Goal: Task Accomplishment & Management: Complete application form

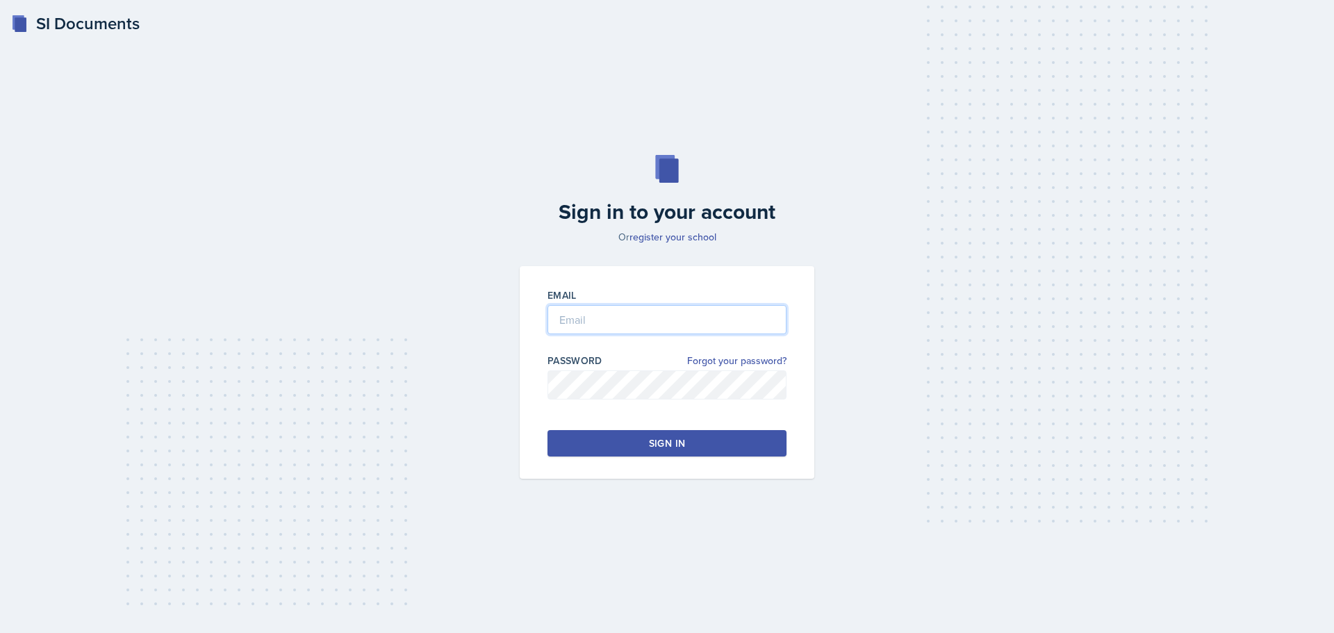
click at [596, 308] on input "email" at bounding box center [666, 319] width 239 height 29
type input "[EMAIL_ADDRESS][DOMAIN_NAME]"
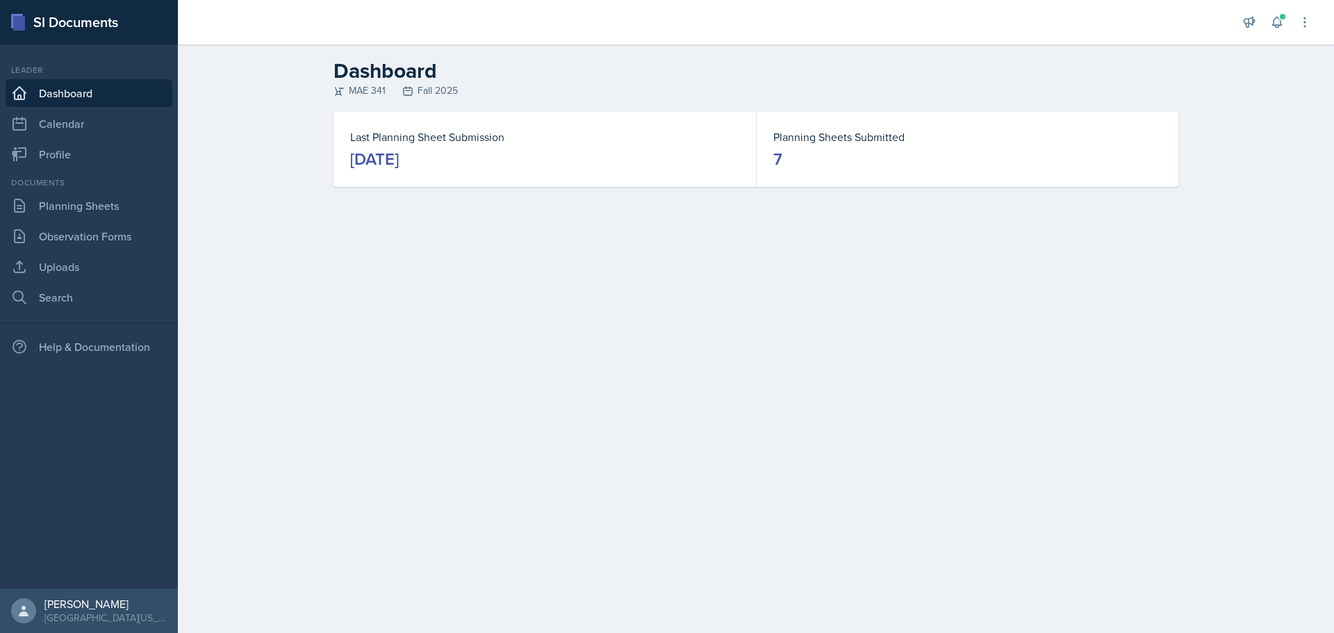
click at [399, 163] on div "[DATE]" at bounding box center [374, 159] width 49 height 22
click at [453, 137] on dt "Last Planning Sheet Submission" at bounding box center [544, 137] width 389 height 17
click at [94, 207] on link "Planning Sheets" at bounding box center [89, 206] width 167 height 28
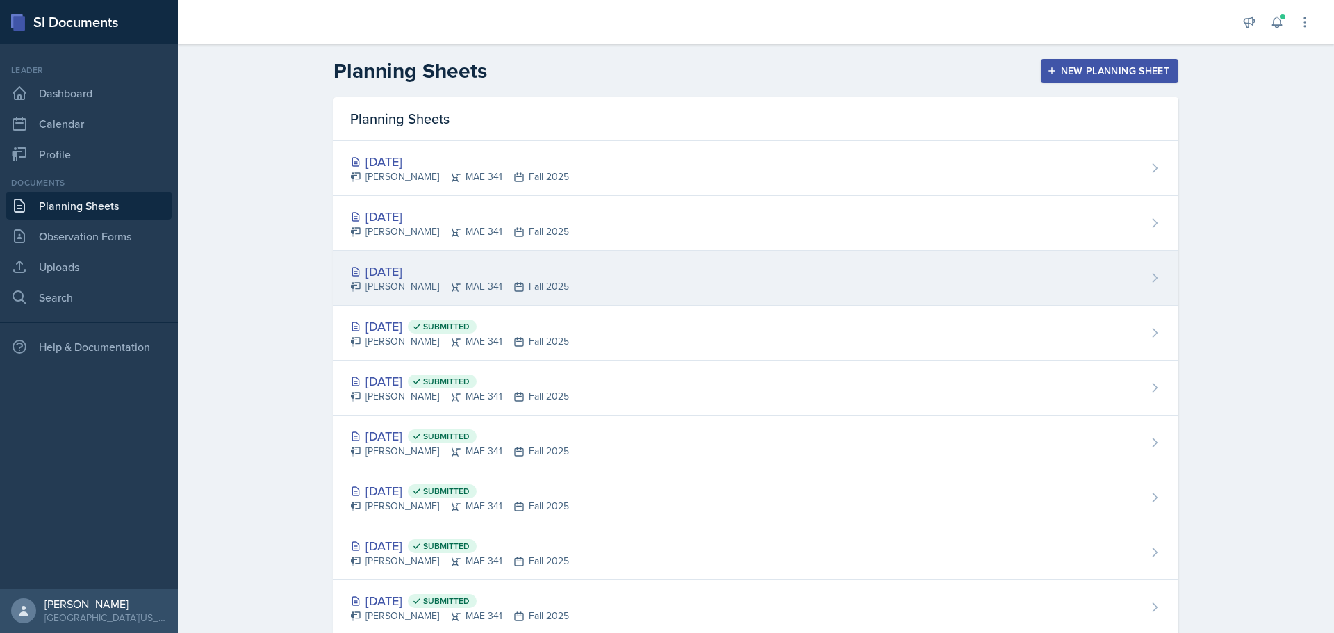
click at [409, 265] on div "[DATE]" at bounding box center [459, 271] width 219 height 19
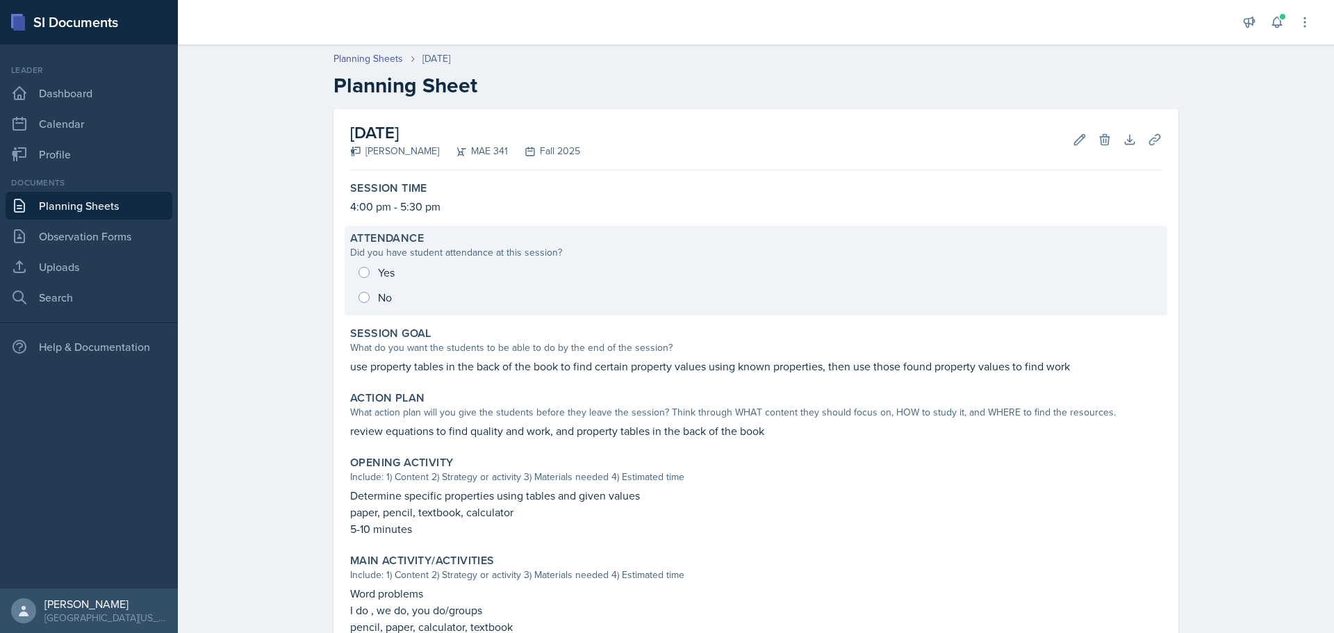
click at [369, 270] on div "Yes No" at bounding box center [755, 285] width 811 height 50
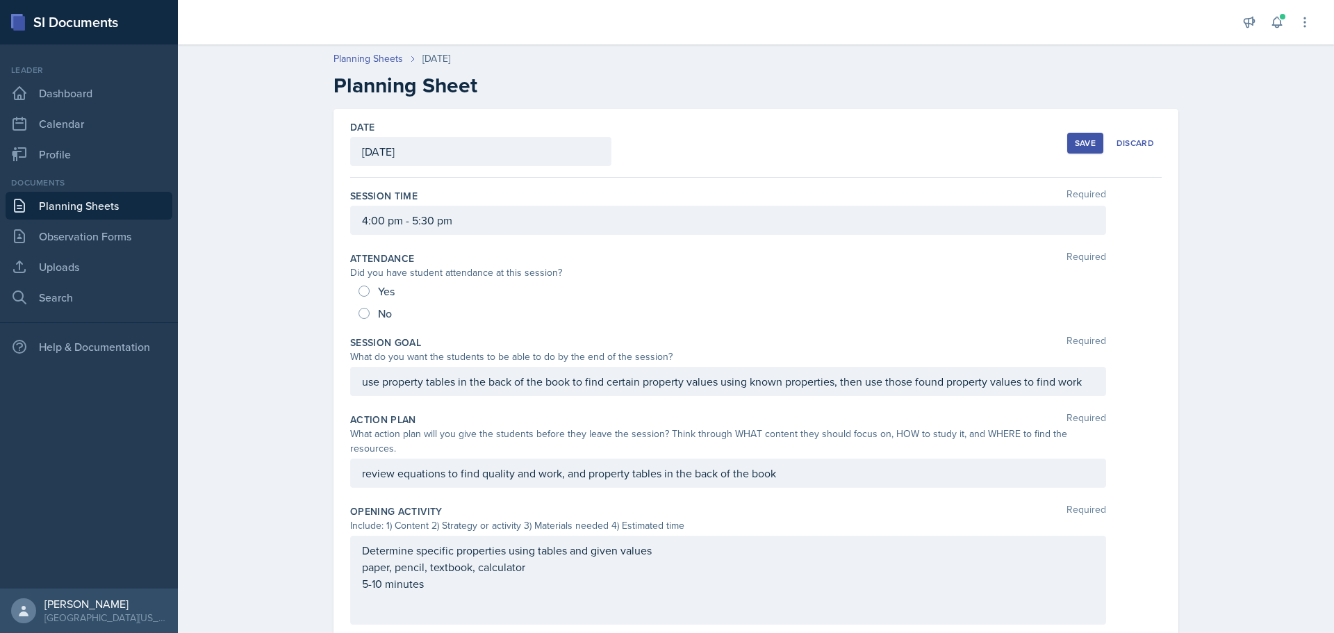
click at [351, 289] on div "Yes No" at bounding box center [755, 302] width 811 height 44
click at [359, 289] on input "Yes" at bounding box center [363, 290] width 11 height 11
radio input "true"
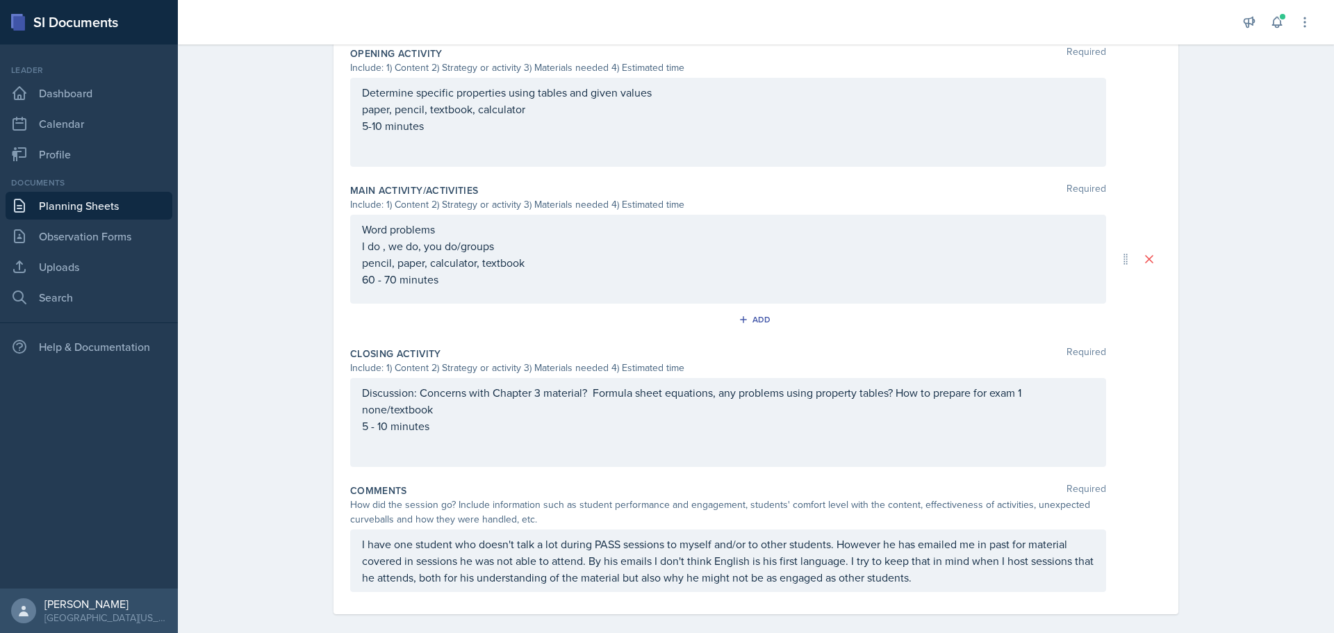
scroll to position [482, 0]
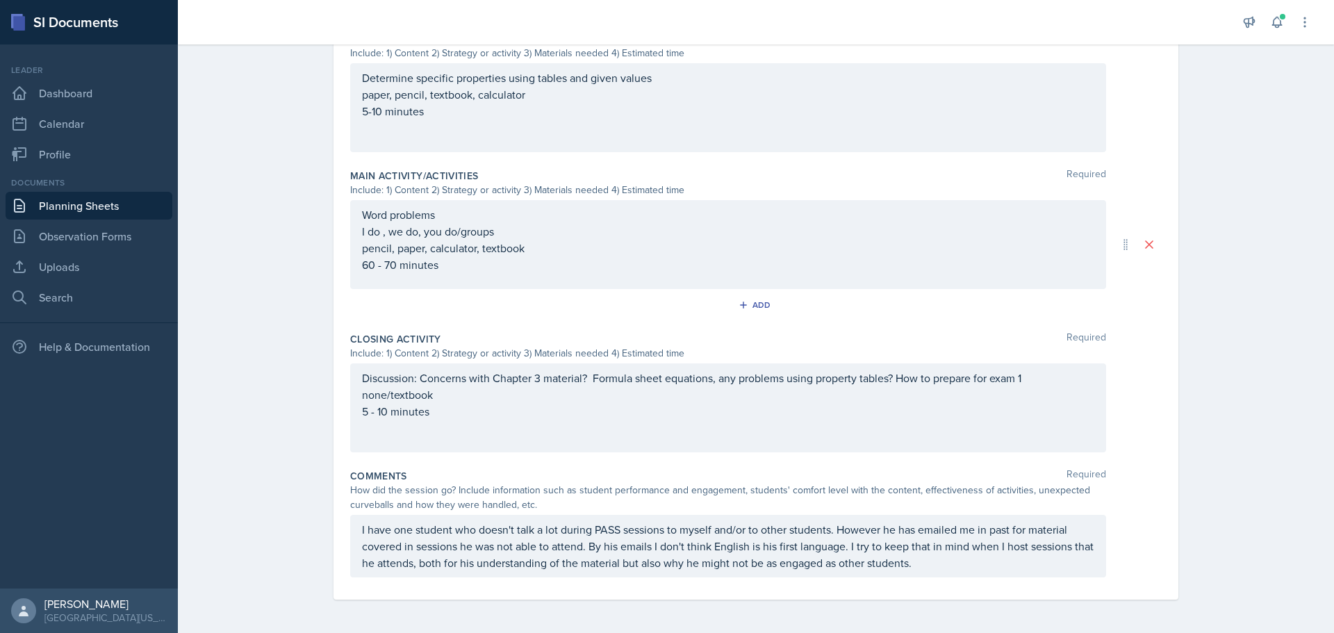
click at [953, 560] on p "I have one student who doesn't talk a lot during PASS sessions to myself and/or…" at bounding box center [728, 546] width 732 height 50
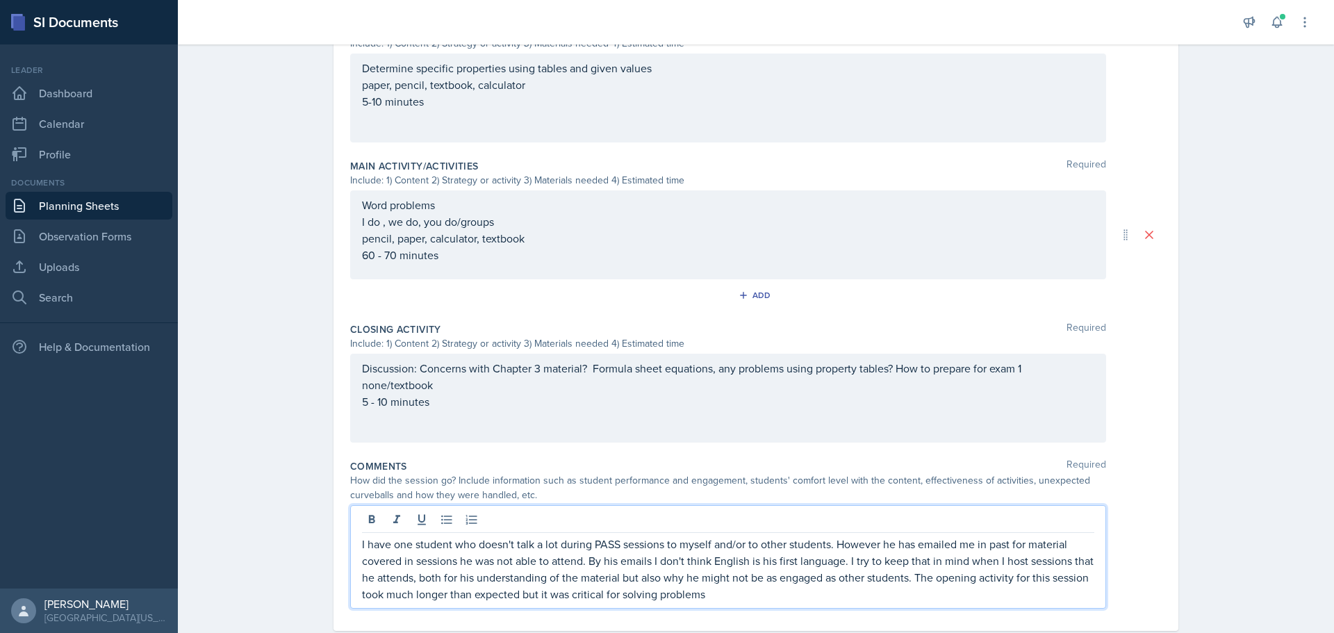
click at [637, 579] on p "I have one student who doesn't talk a lot during PASS sessions to myself and/or…" at bounding box center [728, 569] width 732 height 67
click at [822, 577] on p "I have one student who doesn't talk a lot during PASS sessions to myself and/or…" at bounding box center [728, 569] width 732 height 67
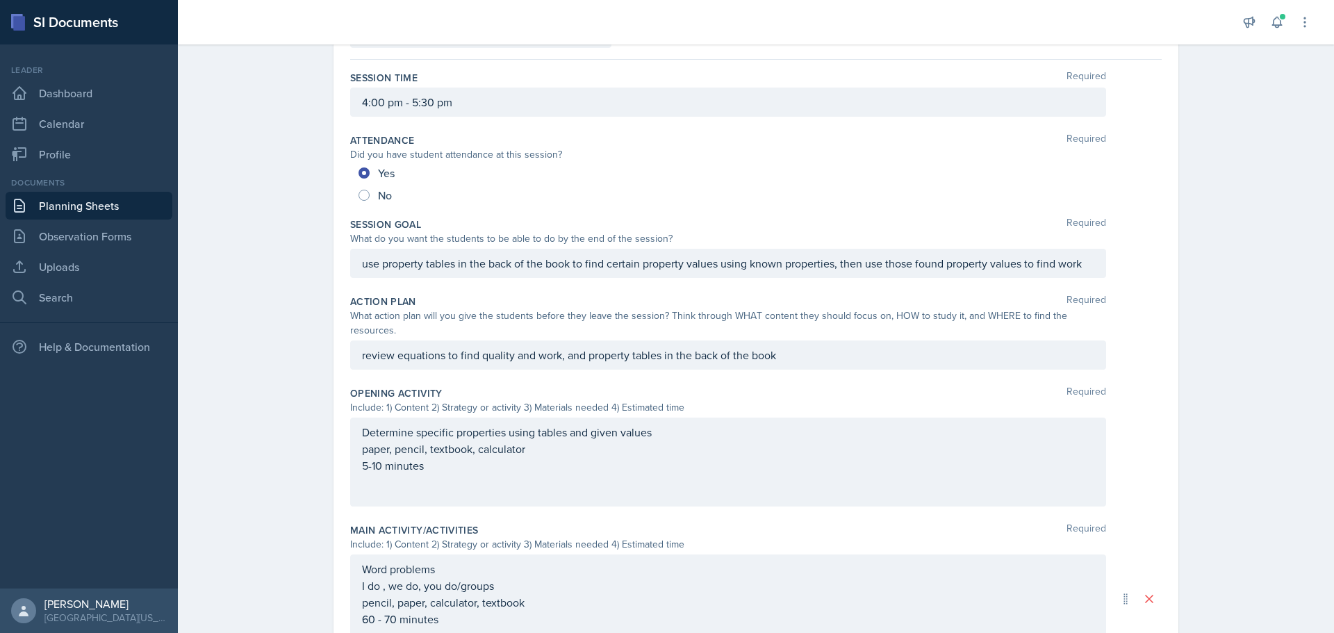
scroll to position [0, 0]
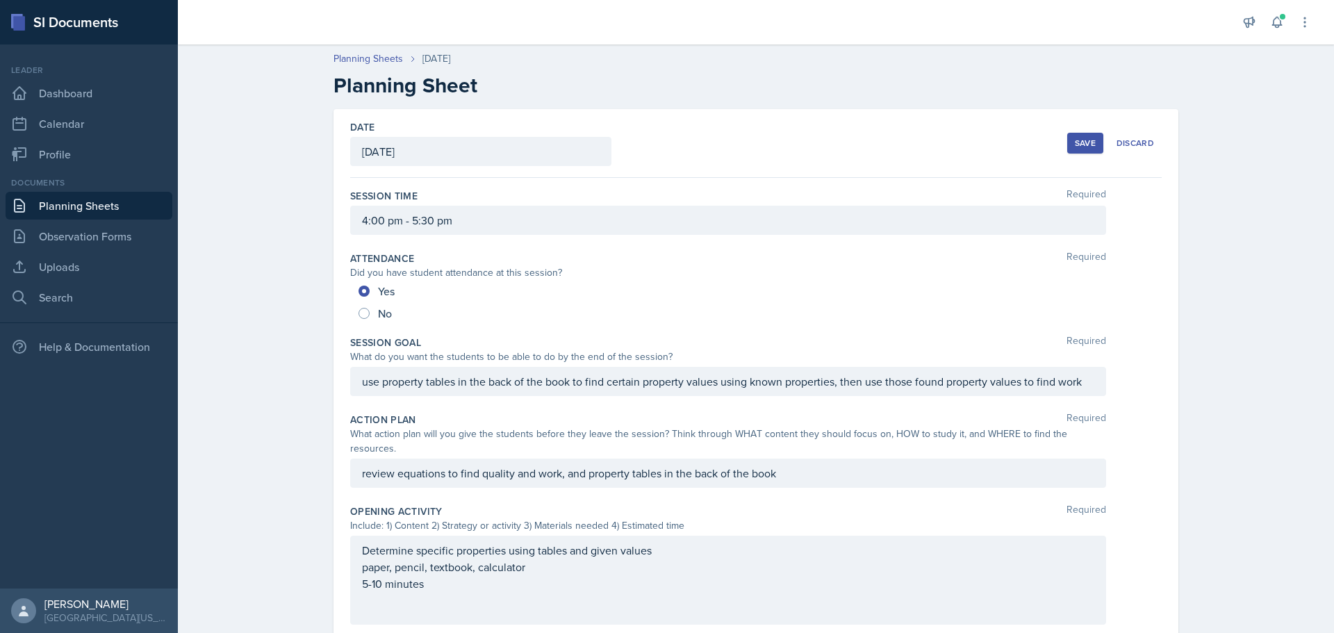
click at [1075, 148] on div "Save" at bounding box center [1085, 143] width 21 height 11
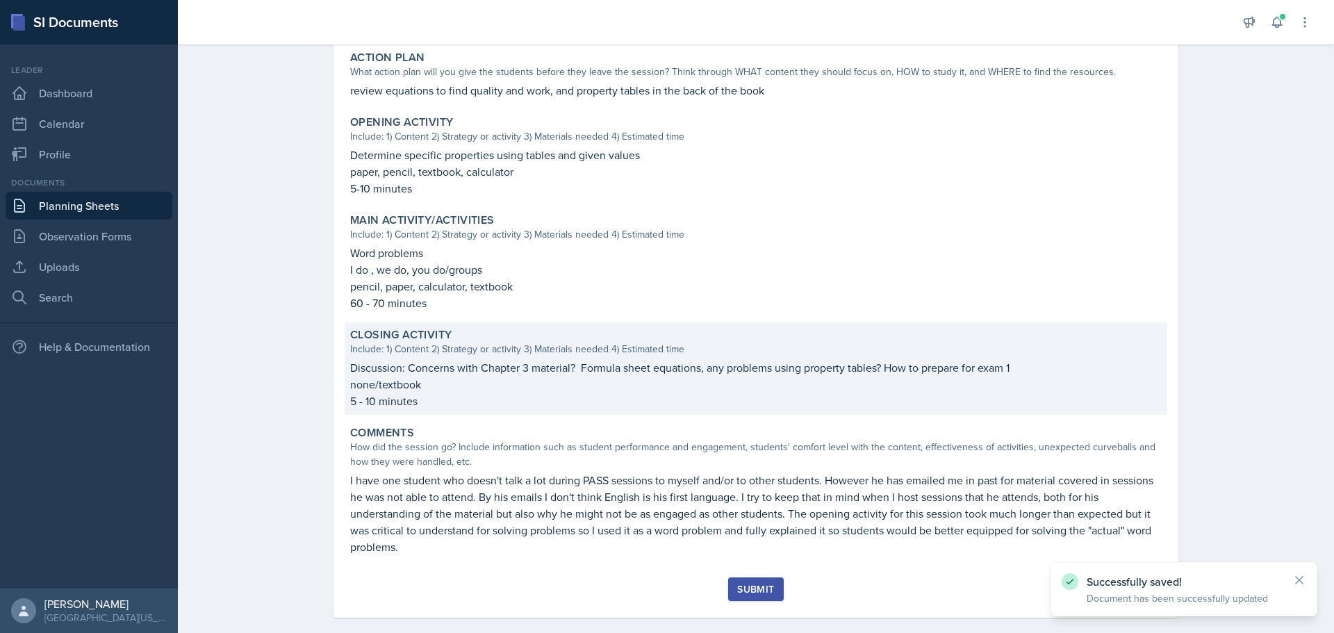
scroll to position [358, 0]
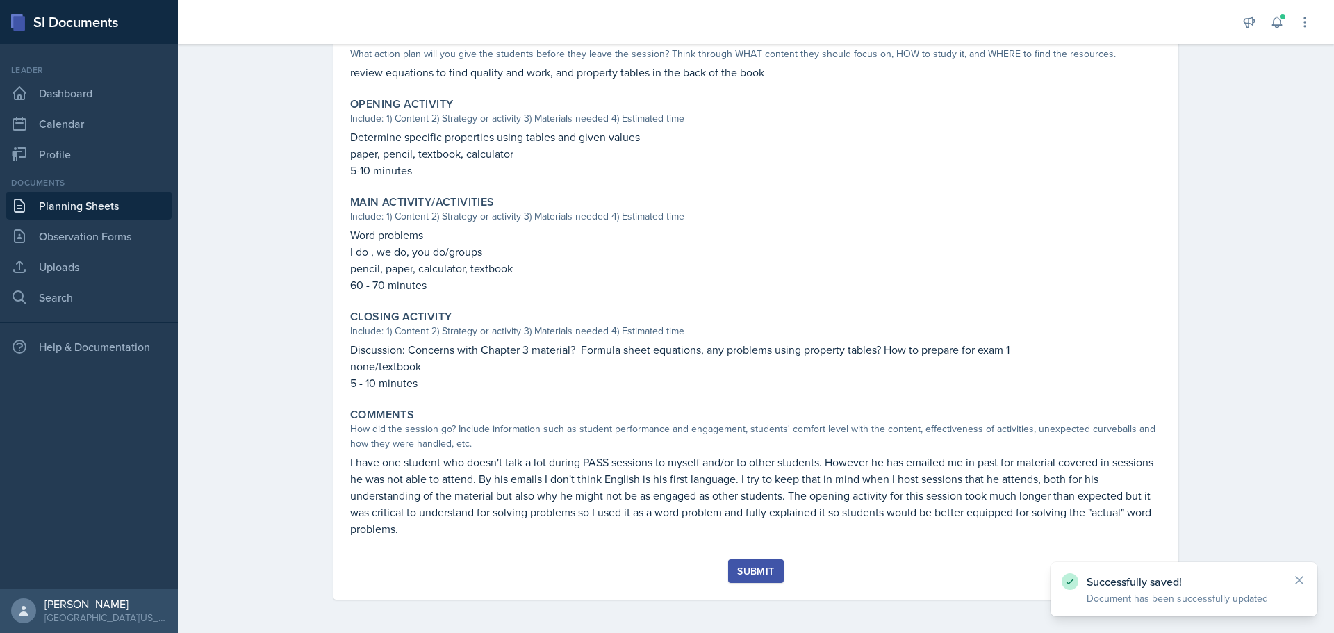
click at [740, 567] on div "Submit" at bounding box center [755, 570] width 37 height 11
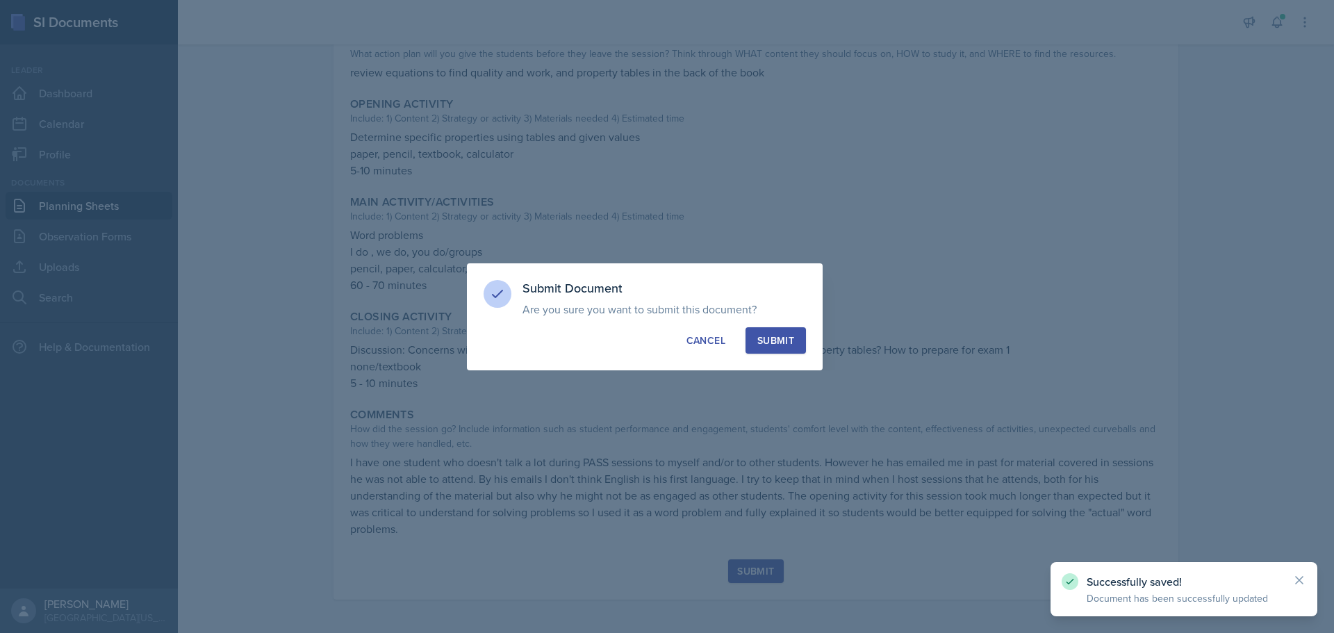
click at [772, 342] on div "Submit" at bounding box center [775, 340] width 37 height 14
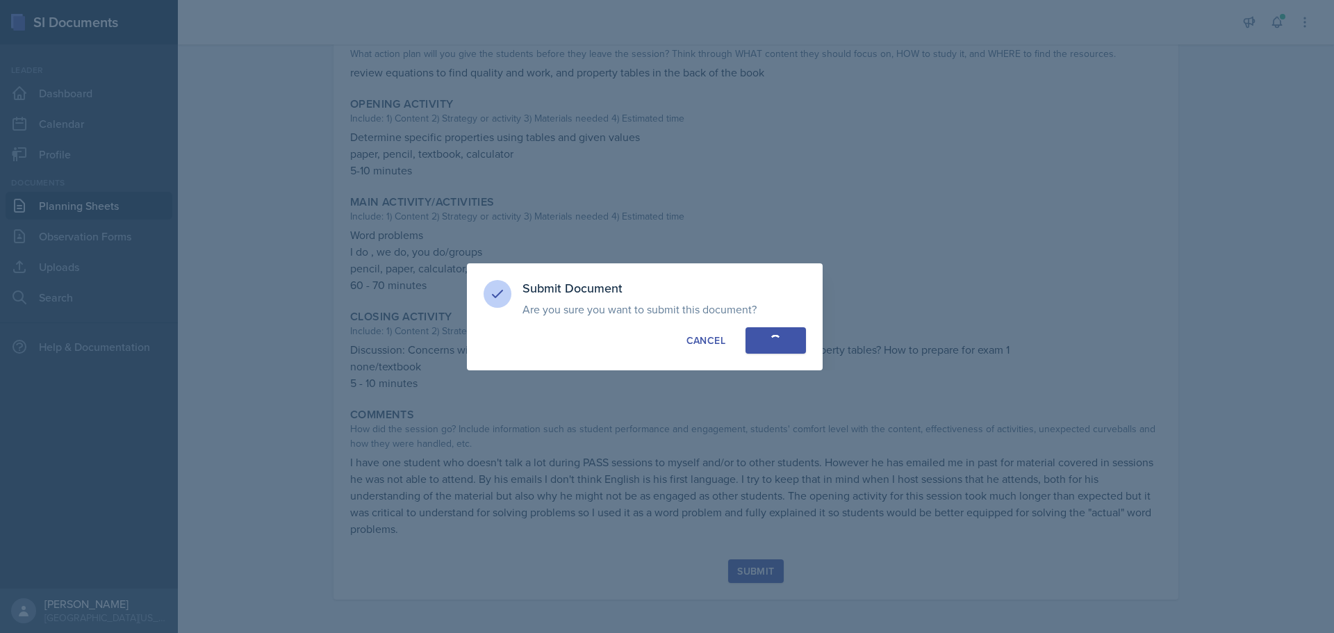
radio input "true"
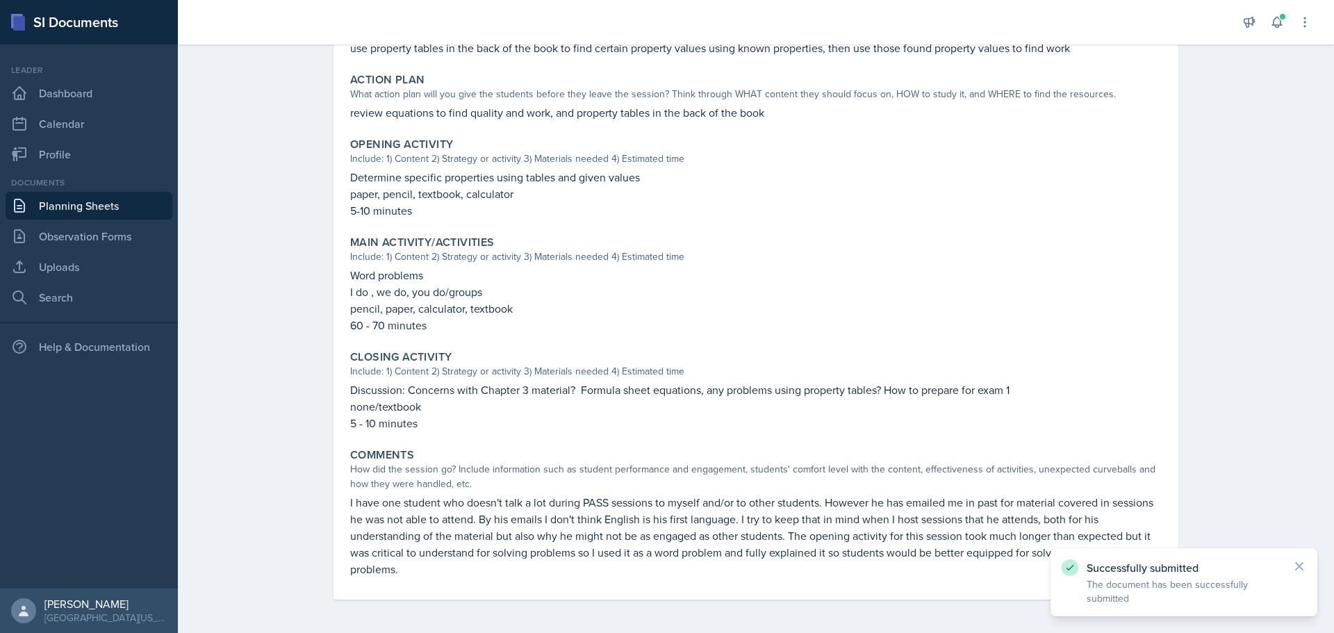
scroll to position [0, 0]
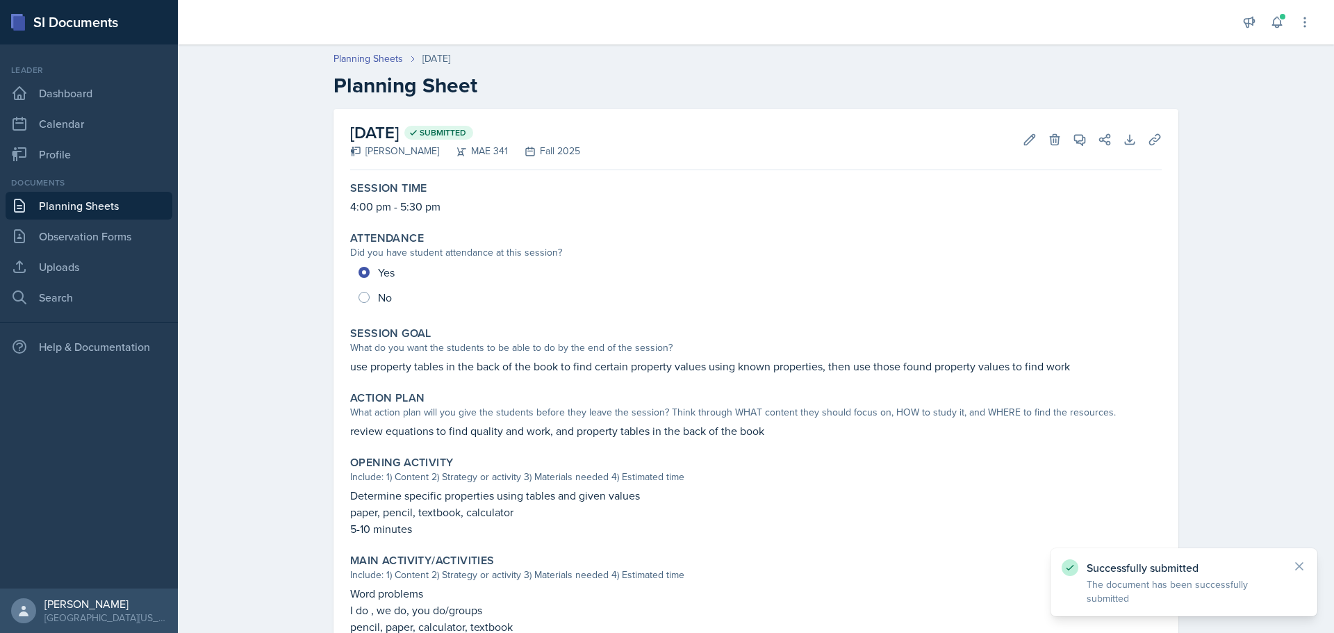
click at [85, 212] on link "Planning Sheets" at bounding box center [89, 206] width 167 height 28
